Goal: Complete application form

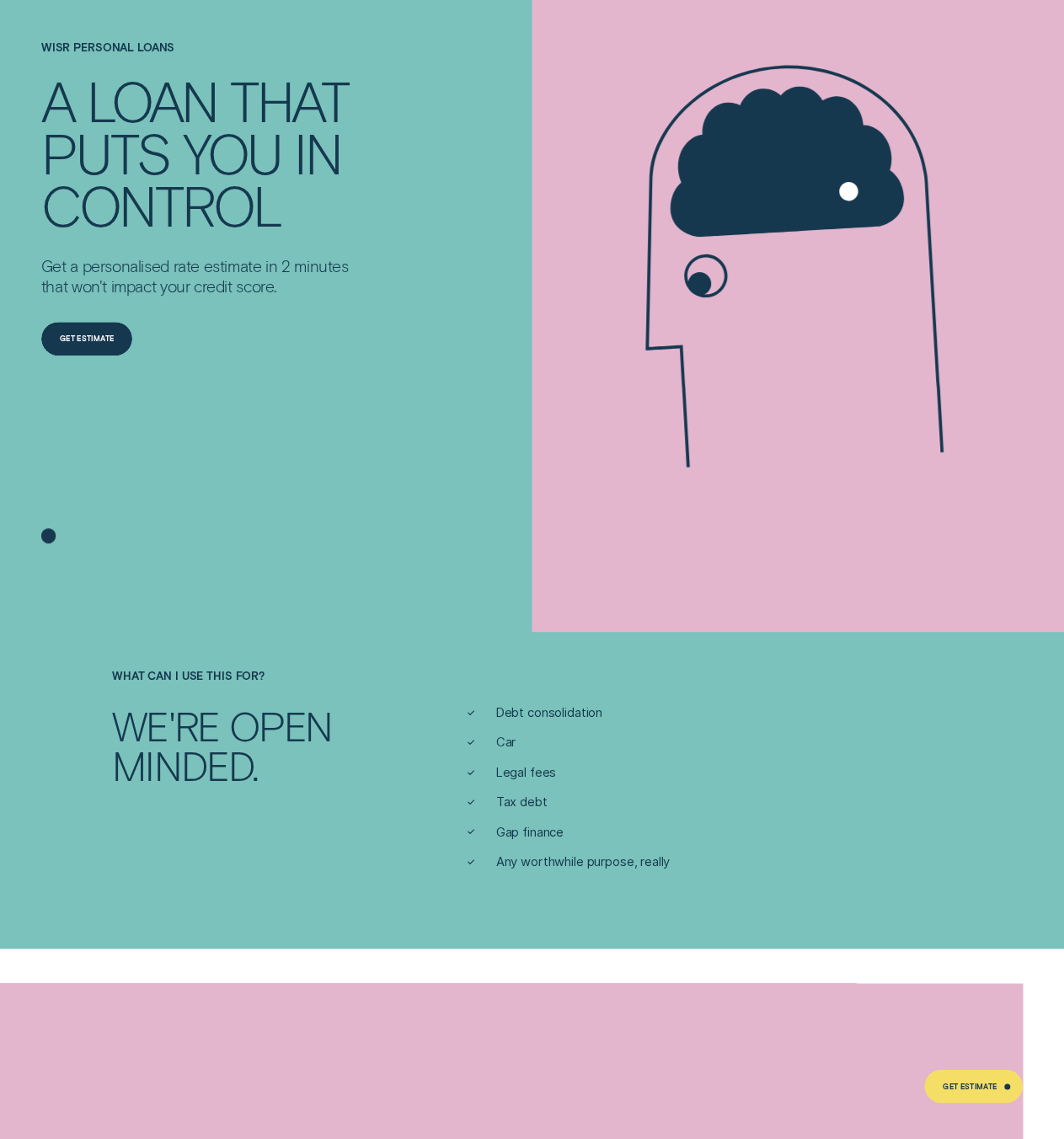
scroll to position [253, 0]
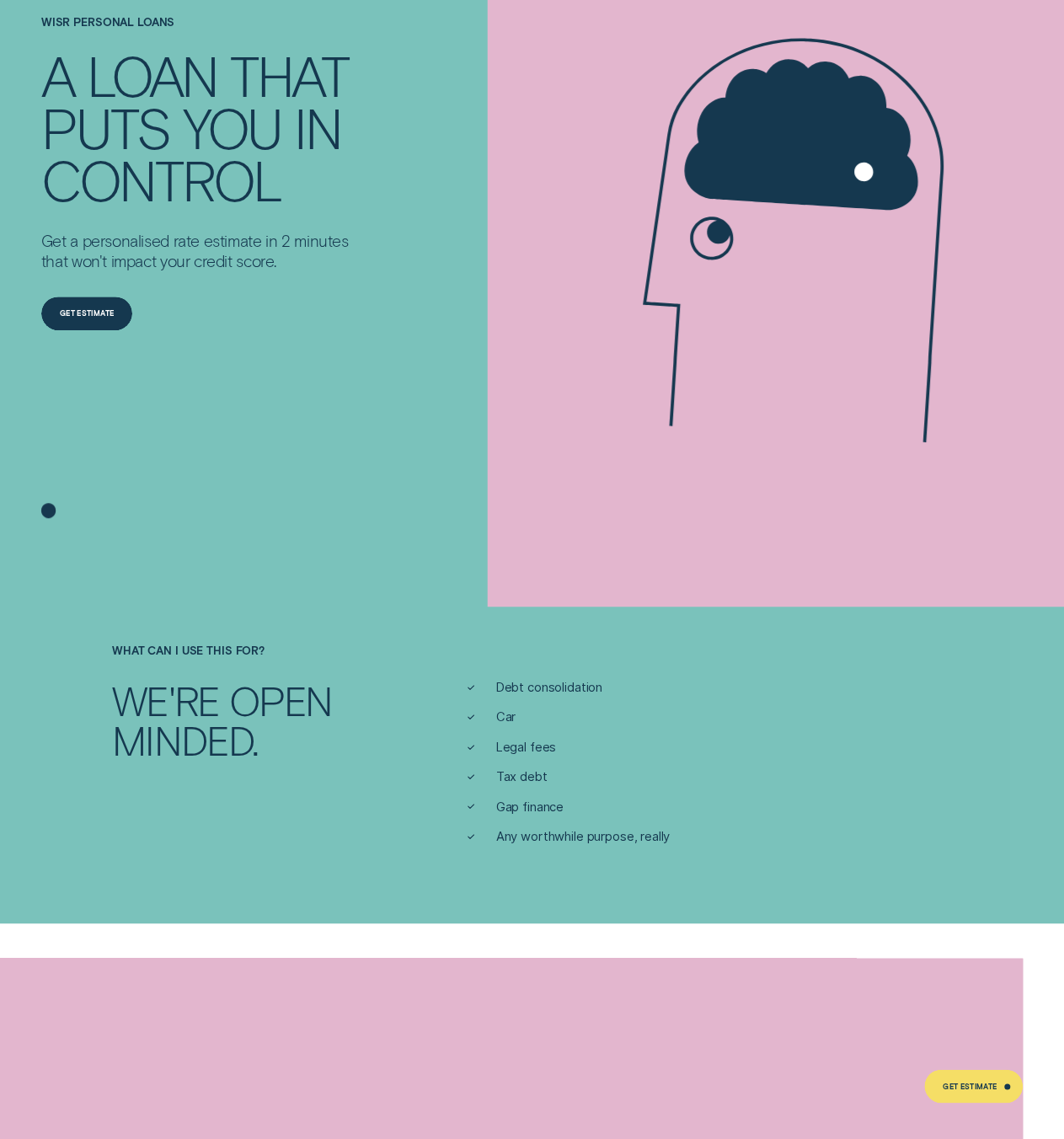
click at [502, 720] on span "Car" at bounding box center [506, 718] width 20 height 17
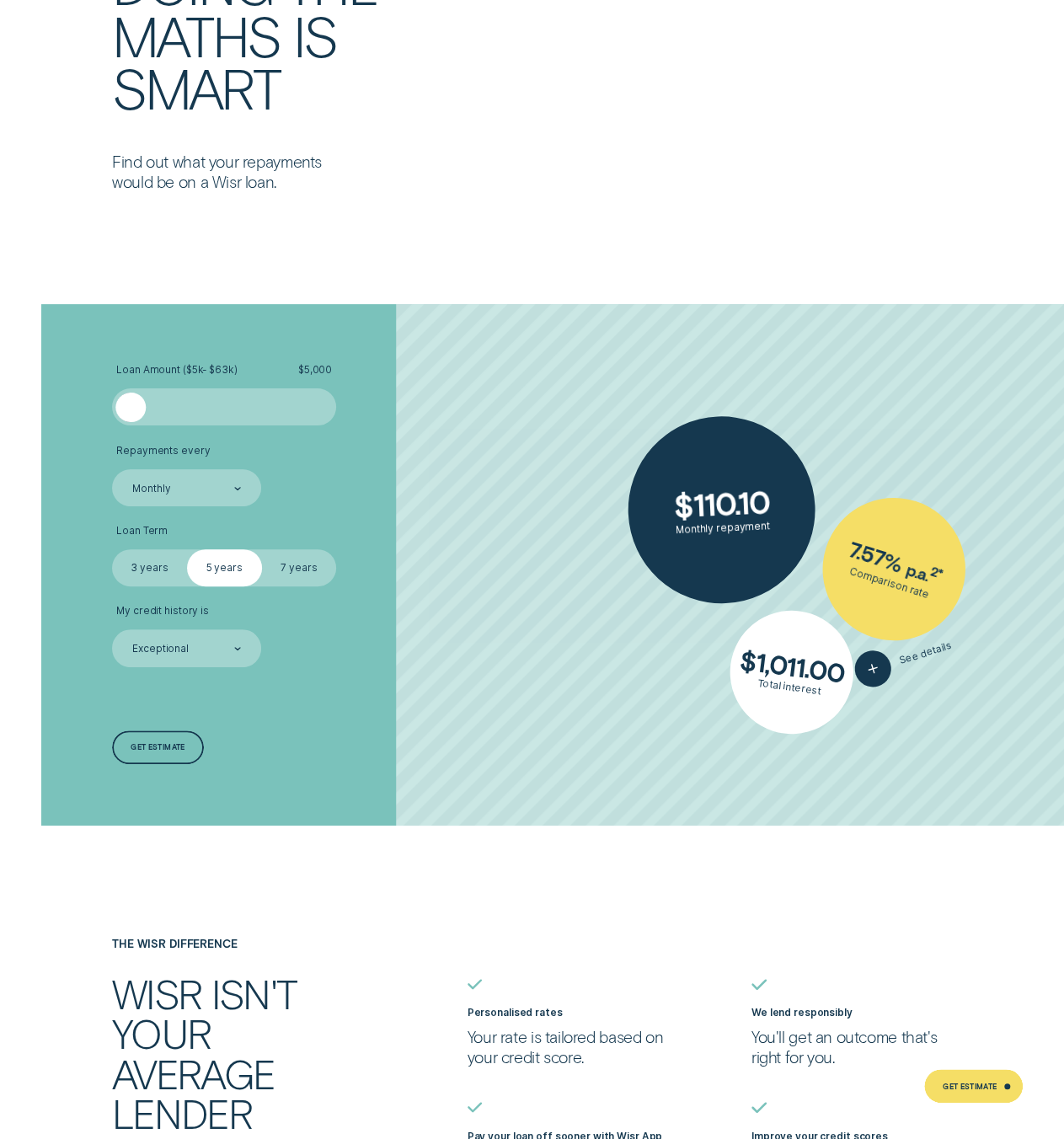
scroll to position [3119, 0]
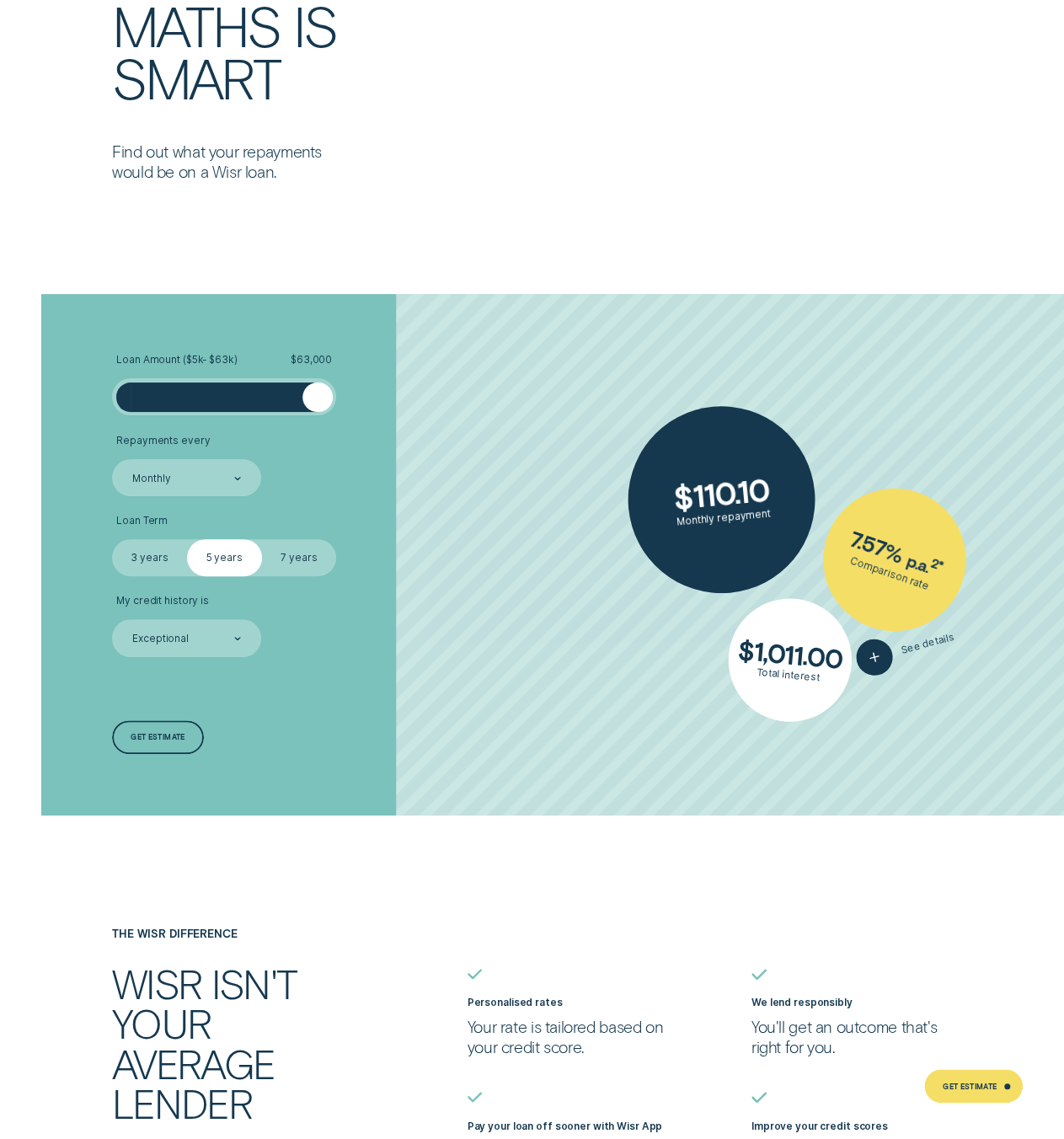
drag, startPoint x: 130, startPoint y: 398, endPoint x: 428, endPoint y: 413, distance: 298.4
click at [428, 413] on li "Loan Amount ( $5k - $63k ) $ 63,000" at bounding box center [283, 384] width 343 height 61
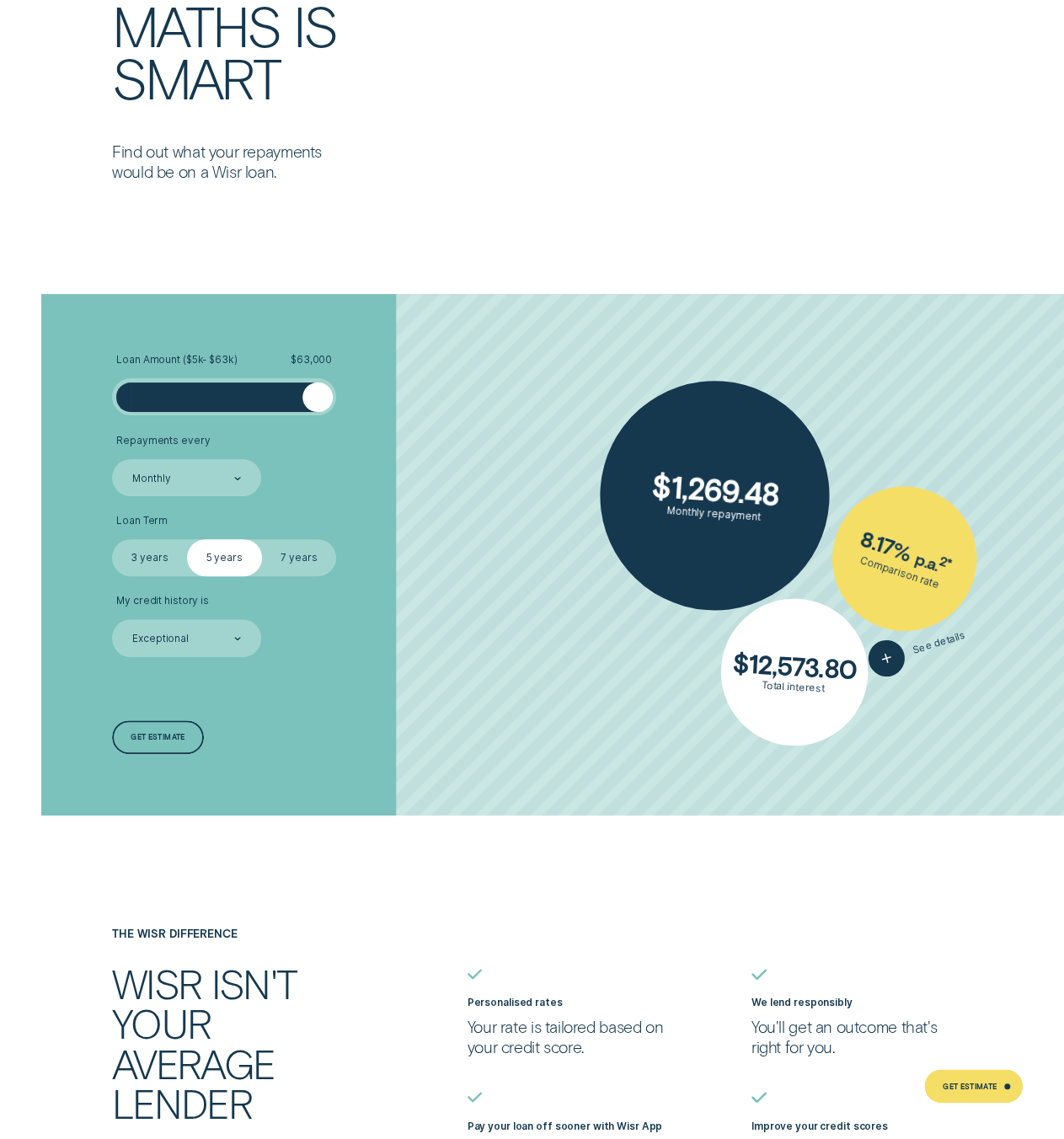
click at [300, 554] on label "7 years" at bounding box center [299, 558] width 75 height 37
click at [262, 540] on input "7 years" at bounding box center [262, 540] width 0 height 0
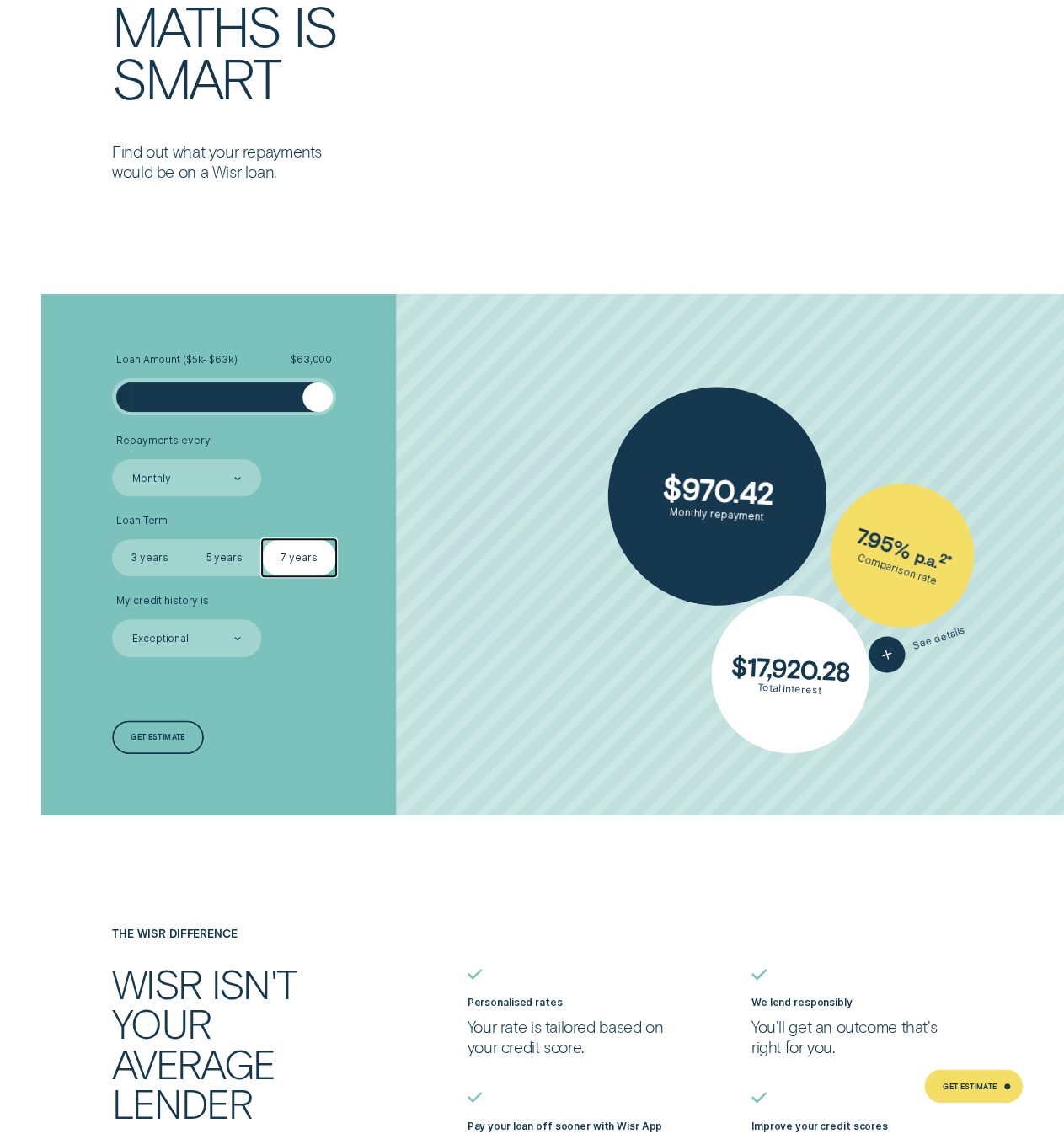
click at [228, 557] on label "5 years" at bounding box center [224, 558] width 75 height 37
click at [187, 540] on input "5 years" at bounding box center [187, 540] width 0 height 0
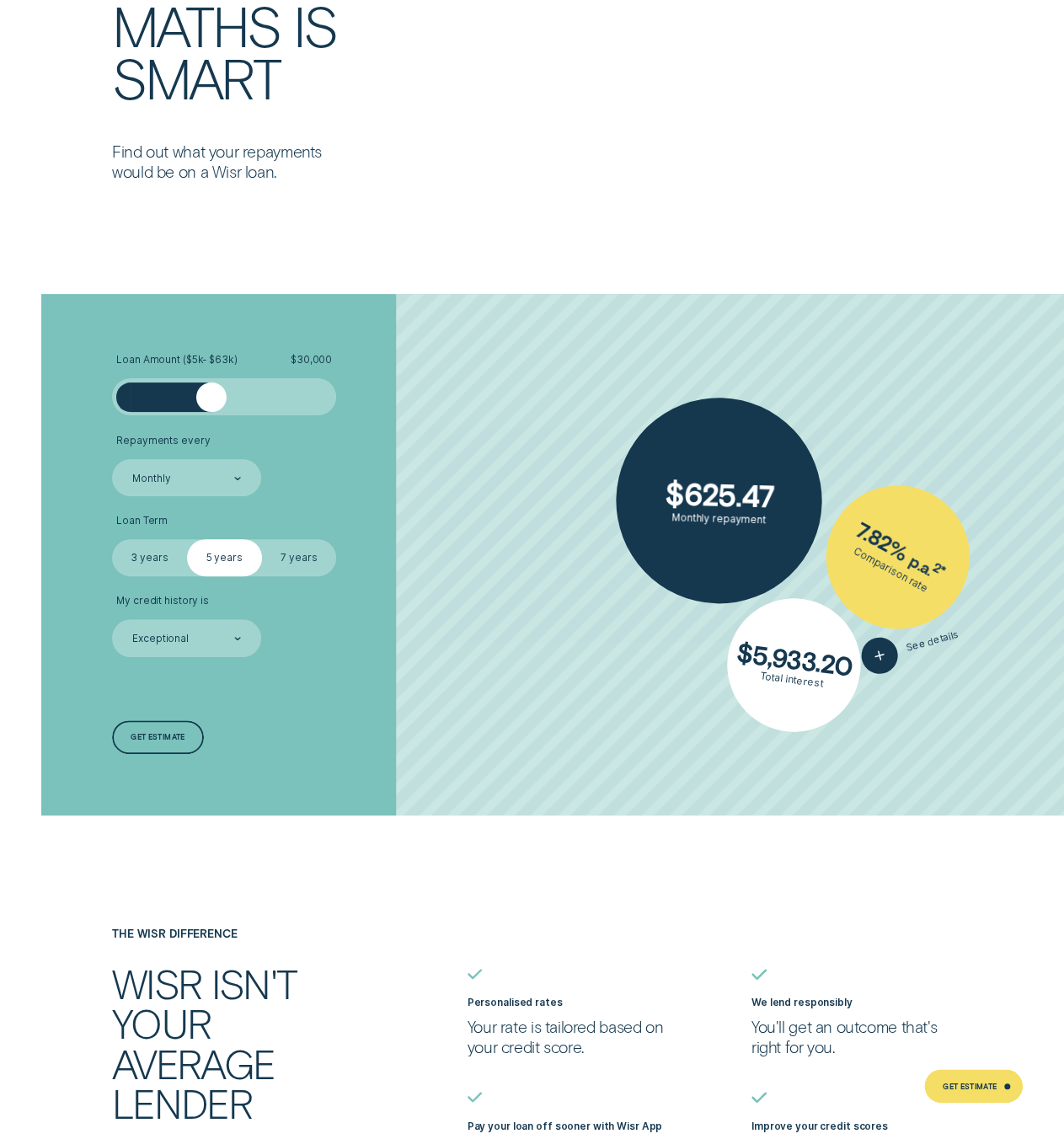
drag, startPoint x: 312, startPoint y: 389, endPoint x: 211, endPoint y: 398, distance: 101.4
click at [211, 398] on div at bounding box center [211, 397] width 30 height 30
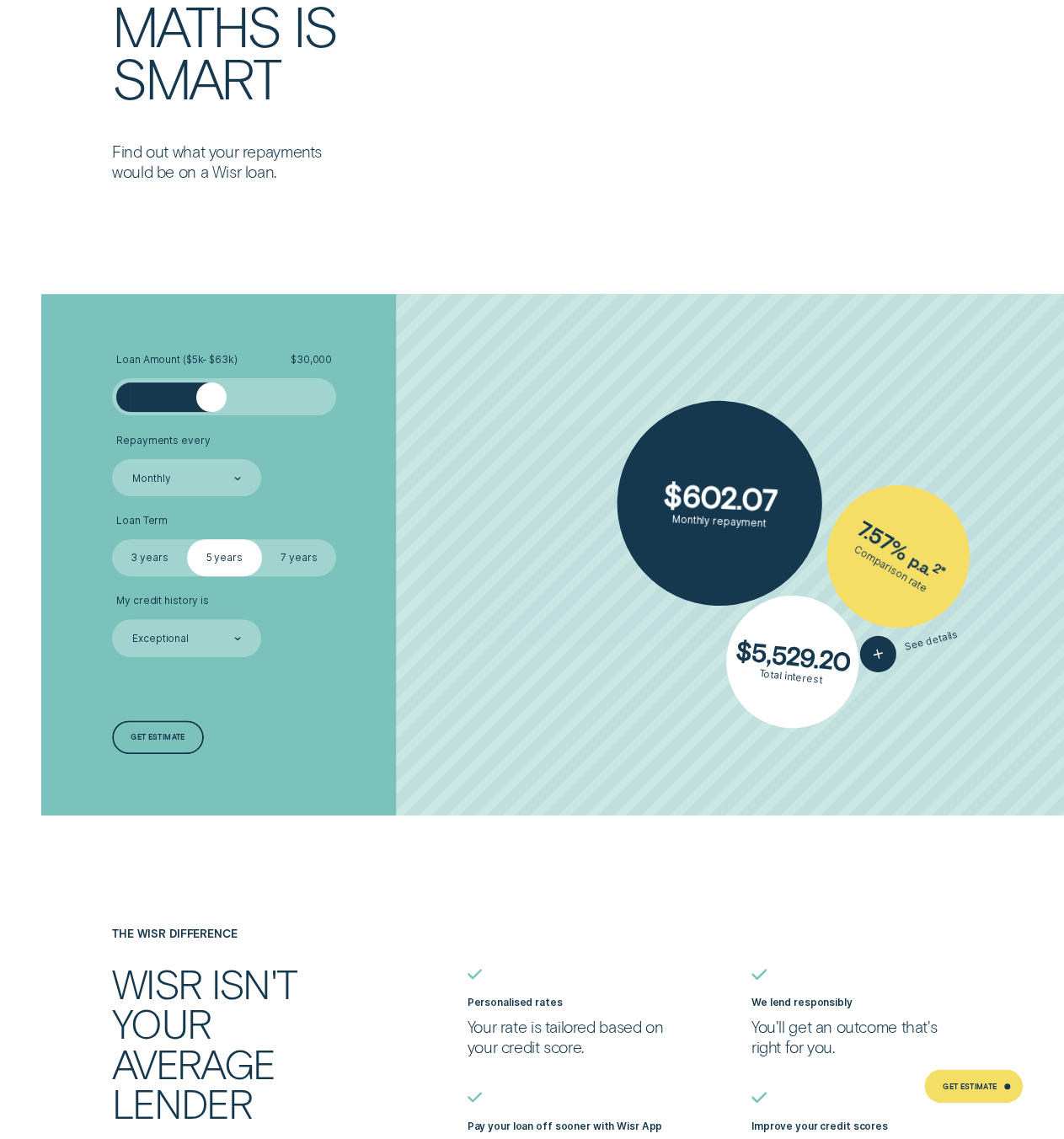
click at [290, 553] on label "7 years" at bounding box center [299, 558] width 75 height 37
click at [262, 540] on input "7 years" at bounding box center [262, 540] width 0 height 0
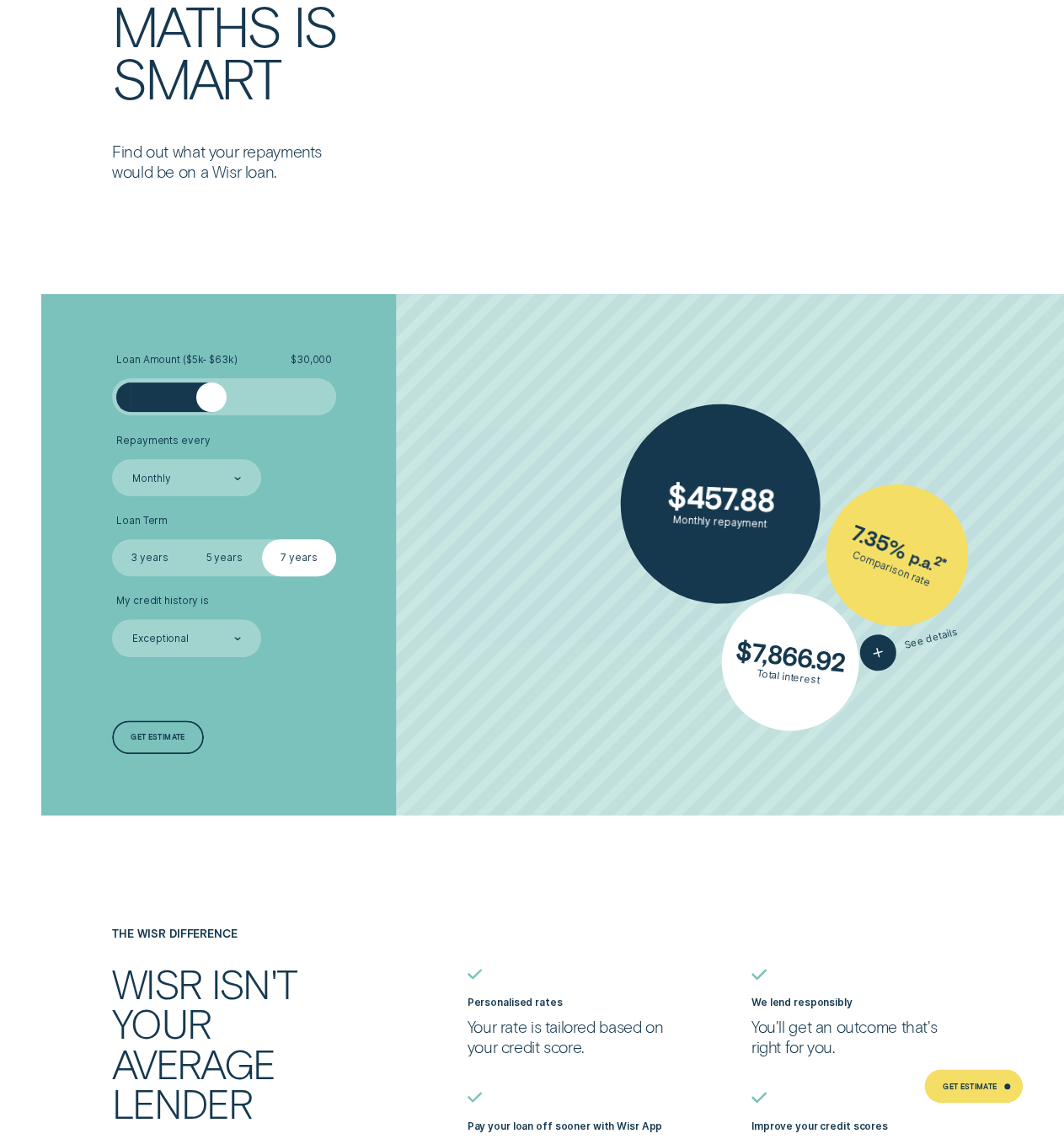
click at [237, 552] on label "5 years" at bounding box center [224, 558] width 75 height 37
click at [187, 540] on input "5 years" at bounding box center [187, 540] width 0 height 0
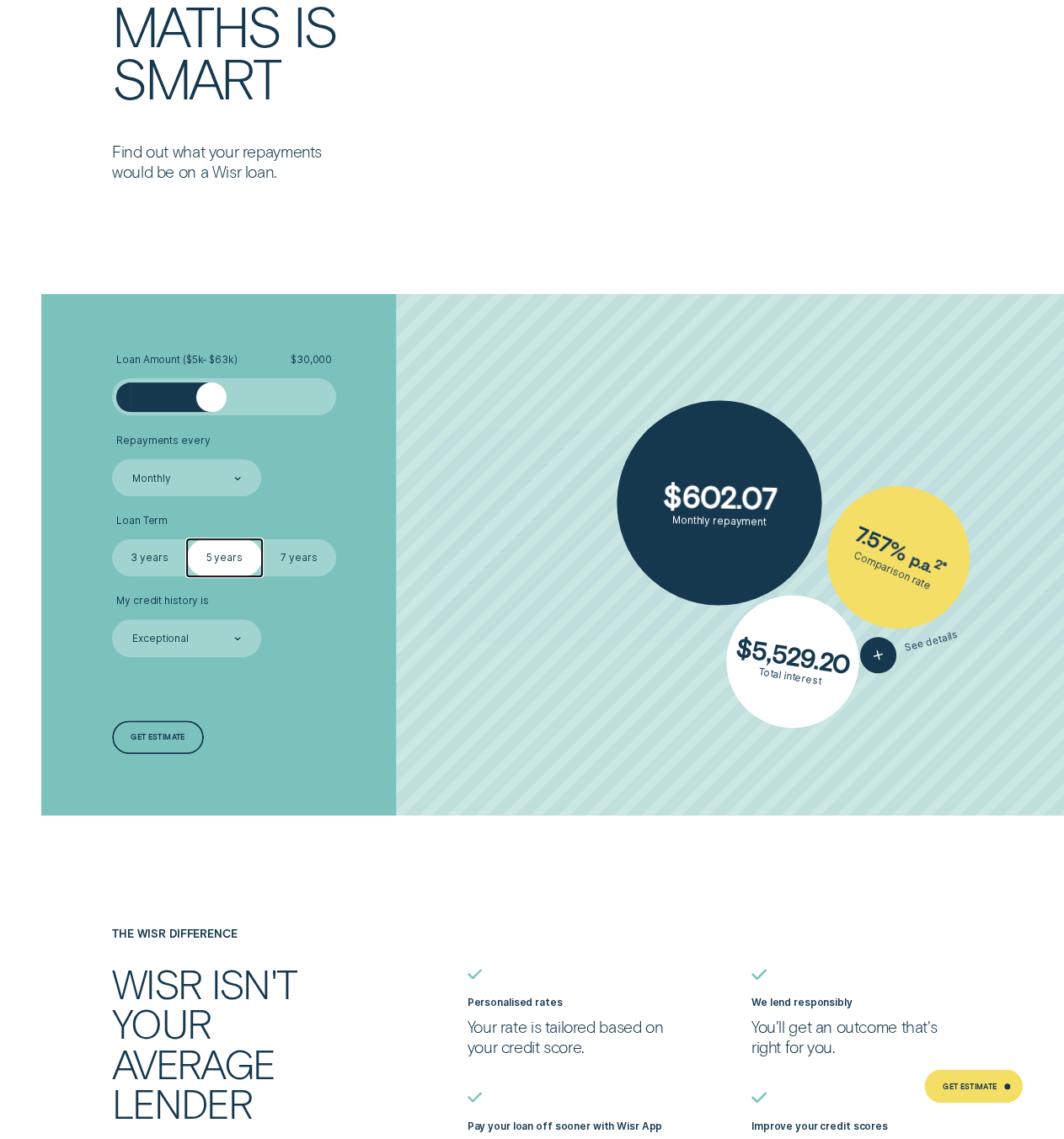
click at [308, 553] on label "7 years" at bounding box center [299, 558] width 75 height 37
click at [262, 540] on input "7 years" at bounding box center [262, 540] width 0 height 0
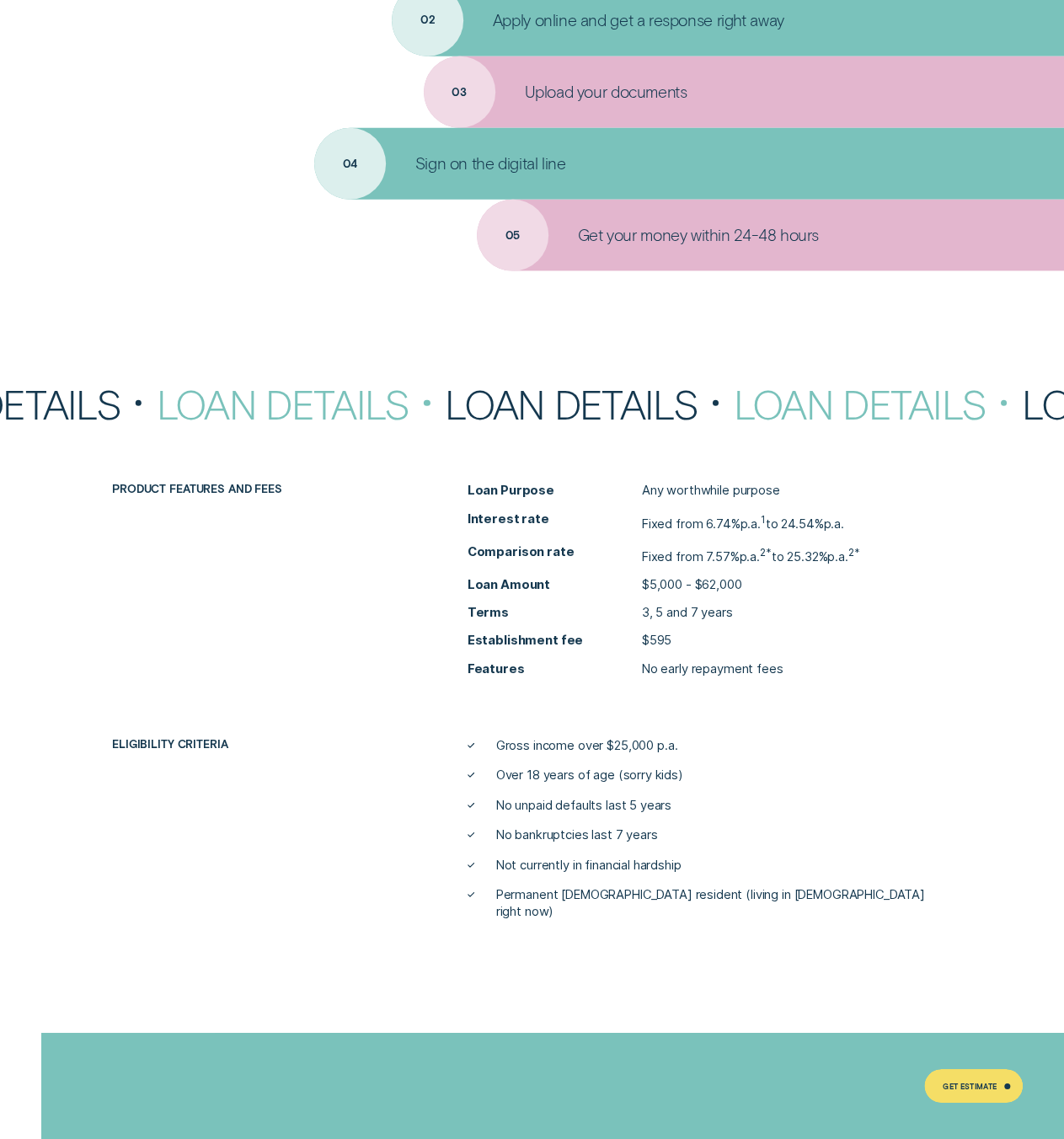
scroll to position [5646, 0]
